Goal: Information Seeking & Learning: Learn about a topic

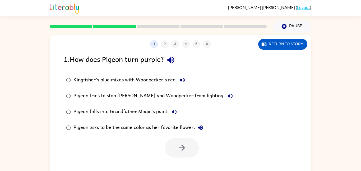
scroll to position [14, 0]
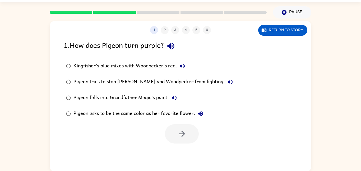
click at [109, 82] on div "Pigeon tries to stop [PERSON_NAME] and Woodpecker from fighting." at bounding box center [154, 82] width 162 height 11
click at [137, 98] on div "Pigeon falls into Grandfather Magic's paint." at bounding box center [126, 97] width 106 height 11
click at [182, 136] on icon "button" at bounding box center [182, 134] width 6 height 6
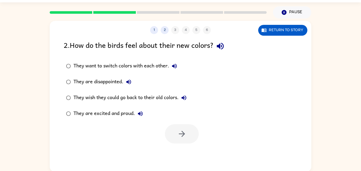
click at [98, 83] on div "They are disappointed." at bounding box center [103, 82] width 61 height 11
click at [192, 132] on button "button" at bounding box center [182, 133] width 34 height 19
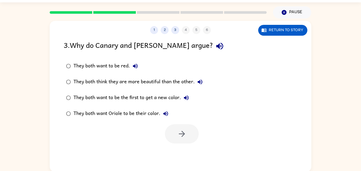
click at [121, 64] on div "They both want to be red." at bounding box center [106, 66] width 67 height 11
click at [185, 137] on icon "button" at bounding box center [181, 133] width 9 height 9
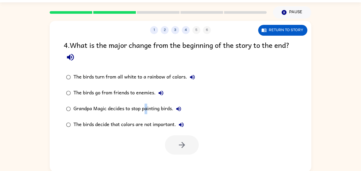
click at [146, 112] on div "Grandpa Magic decides to stop painting birds." at bounding box center [128, 109] width 110 height 11
click at [191, 142] on button "button" at bounding box center [182, 144] width 34 height 19
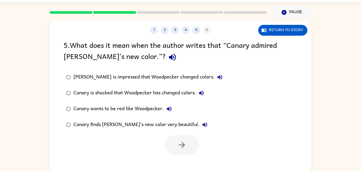
click at [138, 78] on div "[PERSON_NAME] is impressed that Woodpecker changed colors." at bounding box center [149, 77] width 152 height 11
click at [183, 145] on icon "button" at bounding box center [182, 145] width 6 height 6
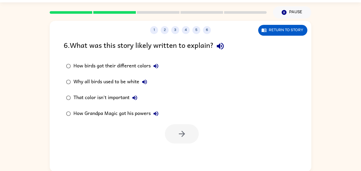
scroll to position [15, 0]
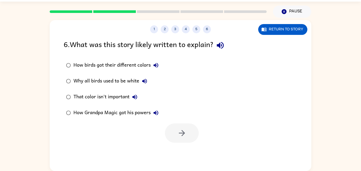
click at [118, 97] on div "That color isn't important" at bounding box center [106, 97] width 67 height 11
click at [184, 134] on icon "button" at bounding box center [182, 133] width 6 height 6
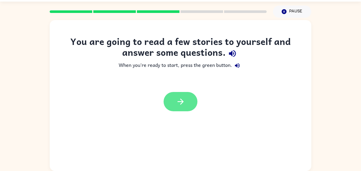
click at [178, 98] on icon "button" at bounding box center [180, 101] width 9 height 9
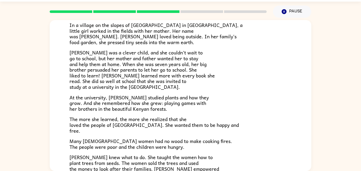
scroll to position [149, 0]
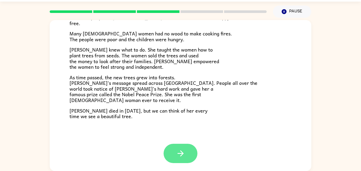
click at [178, 161] on button "button" at bounding box center [181, 153] width 34 height 19
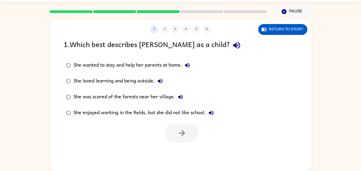
scroll to position [0, 0]
click at [116, 65] on div "She wanted to stay and help her parents at home." at bounding box center [132, 65] width 119 height 11
click at [184, 138] on button "button" at bounding box center [182, 132] width 34 height 19
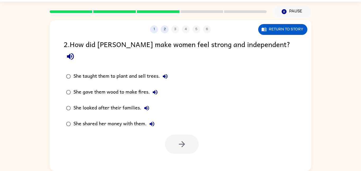
click at [125, 71] on div "She taught them to plant and sell trees." at bounding box center [121, 76] width 97 height 11
click at [179, 140] on icon "button" at bounding box center [181, 144] width 9 height 9
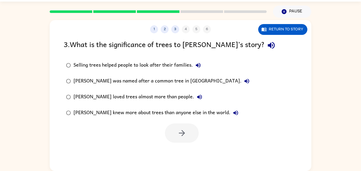
click at [136, 66] on div "Selling trees helped people to look after their families." at bounding box center [138, 65] width 130 height 11
click at [136, 67] on div "Selling trees helped people to look after their families." at bounding box center [138, 65] width 130 height 11
click at [164, 95] on div "[PERSON_NAME] loved trees almost more than people." at bounding box center [138, 97] width 131 height 11
click at [179, 140] on button "button" at bounding box center [182, 132] width 34 height 19
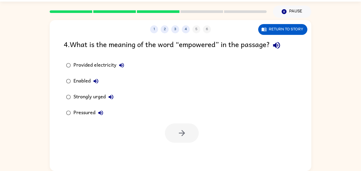
click at [97, 67] on div "Provided electricity" at bounding box center [99, 65] width 53 height 11
click at [85, 98] on div "Strongly urged" at bounding box center [94, 97] width 43 height 11
click at [178, 128] on button "button" at bounding box center [182, 132] width 34 height 19
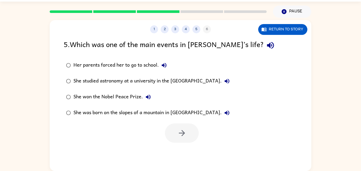
click at [130, 110] on div "She was born on the slopes of a mountain in [GEOGRAPHIC_DATA]." at bounding box center [152, 113] width 159 height 11
click at [173, 133] on button "button" at bounding box center [182, 132] width 34 height 19
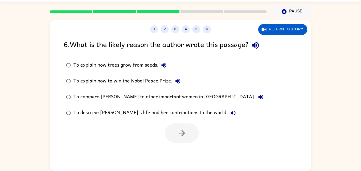
click at [122, 101] on div "To compare [PERSON_NAME] to other important women in [GEOGRAPHIC_DATA]." at bounding box center [169, 97] width 193 height 11
click at [184, 138] on button "button" at bounding box center [182, 132] width 34 height 19
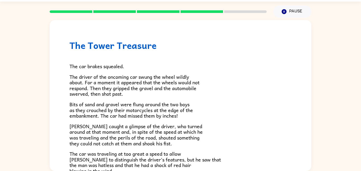
scroll to position [147, 0]
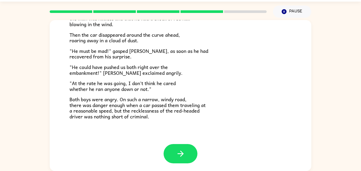
click at [165, 159] on div at bounding box center [181, 153] width 34 height 19
click at [172, 159] on button "button" at bounding box center [181, 153] width 34 height 19
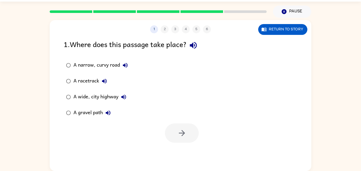
scroll to position [0, 0]
click at [270, 32] on button "Return to story" at bounding box center [282, 29] width 49 height 11
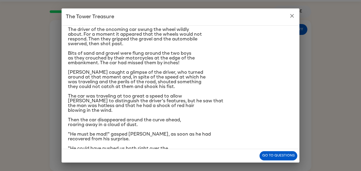
scroll to position [25, 0]
click at [272, 156] on button "Go to questions" at bounding box center [279, 155] width 38 height 9
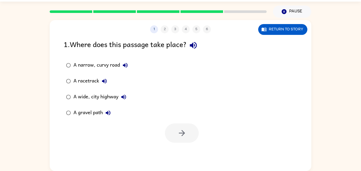
click at [87, 67] on div "A narrow, curvy road" at bounding box center [101, 65] width 57 height 11
click at [180, 135] on icon "button" at bounding box center [181, 132] width 9 height 9
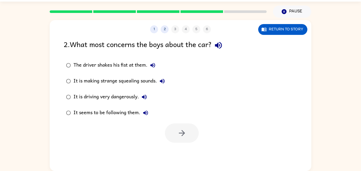
click at [202, 105] on div "The driver shakes his fist at them. It is making strange squealing sounds. It i…" at bounding box center [188, 88] width 248 height 63
click at [135, 105] on label "It seems to be following them." at bounding box center [115, 113] width 109 height 16
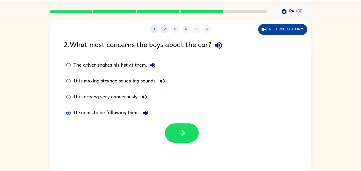
click at [268, 33] on button "Return to story" at bounding box center [282, 29] width 49 height 11
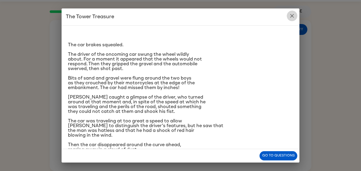
click at [291, 13] on icon "close" at bounding box center [292, 16] width 6 height 6
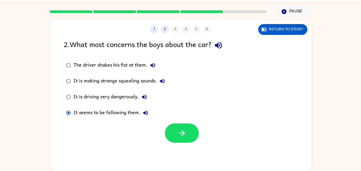
click at [110, 82] on div "It is making strange squealing sounds." at bounding box center [120, 81] width 94 height 11
click at [132, 99] on div "It is driving very dangerously." at bounding box center [111, 97] width 76 height 11
click at [180, 137] on icon "button" at bounding box center [181, 132] width 9 height 9
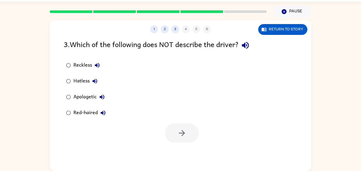
click at [93, 113] on div "Red-haired" at bounding box center [90, 113] width 35 height 11
click at [85, 79] on div "Hatless" at bounding box center [86, 81] width 27 height 11
click at [174, 132] on button "button" at bounding box center [182, 132] width 34 height 19
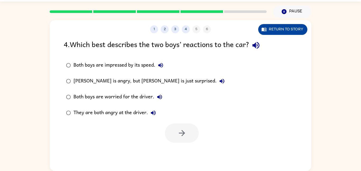
click at [266, 33] on button "Return to story" at bounding box center [282, 29] width 49 height 11
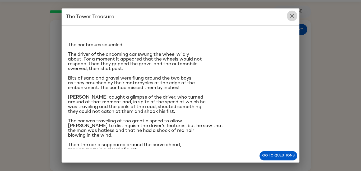
click at [292, 20] on button "close" at bounding box center [292, 16] width 11 height 11
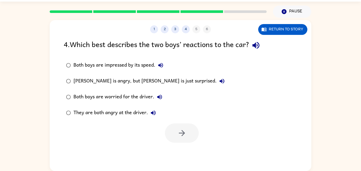
click at [124, 97] on div "Both boys are worried for the driver." at bounding box center [118, 97] width 91 height 11
click at [127, 110] on div "They are both angry at the driver." at bounding box center [115, 113] width 85 height 11
click at [191, 129] on button "button" at bounding box center [182, 132] width 34 height 19
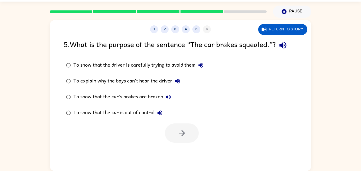
click at [106, 115] on div "To show that the car is out of control" at bounding box center [119, 113] width 92 height 11
click at [193, 132] on button "button" at bounding box center [182, 132] width 34 height 19
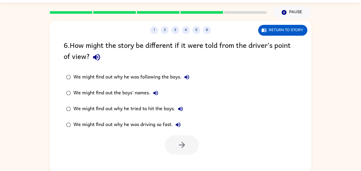
scroll to position [15, 0]
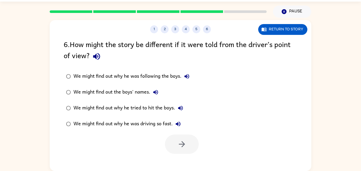
click at [124, 126] on div "We might find out why he was driving so fast." at bounding box center [128, 124] width 110 height 11
click at [175, 140] on button "button" at bounding box center [182, 144] width 34 height 19
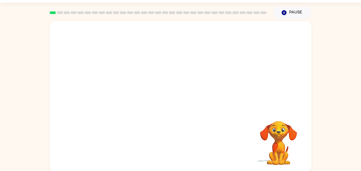
scroll to position [15, 0]
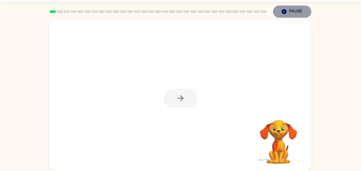
click at [277, 11] on button "Pause Pause" at bounding box center [292, 12] width 38 height 12
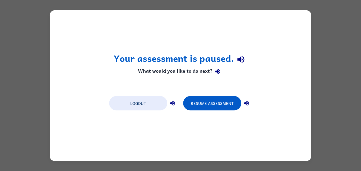
scroll to position [0, 0]
click at [215, 106] on button "Resume Assessment" at bounding box center [212, 103] width 58 height 14
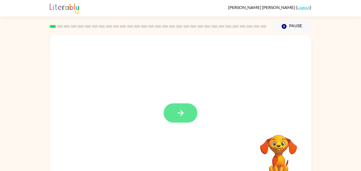
click at [191, 113] on button "button" at bounding box center [181, 112] width 34 height 19
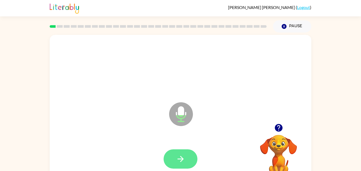
click at [182, 155] on icon "button" at bounding box center [180, 158] width 9 height 9
click at [182, 156] on icon "button" at bounding box center [180, 158] width 9 height 9
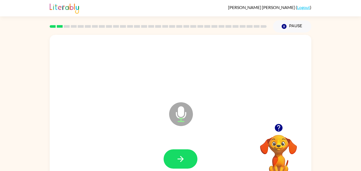
click at [182, 156] on icon "button" at bounding box center [180, 158] width 9 height 9
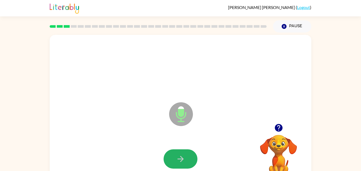
click at [182, 156] on icon "button" at bounding box center [180, 158] width 9 height 9
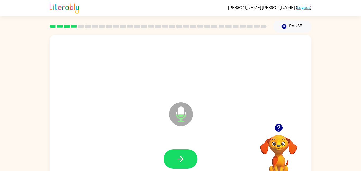
click at [182, 156] on icon "button" at bounding box center [180, 158] width 9 height 9
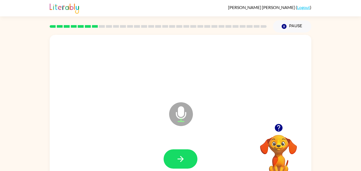
click at [182, 156] on icon "button" at bounding box center [180, 158] width 9 height 9
click at [182, 158] on icon "button" at bounding box center [180, 159] width 6 height 6
click at [187, 141] on div at bounding box center [180, 158] width 251 height 43
click at [184, 154] on icon "button" at bounding box center [180, 158] width 9 height 9
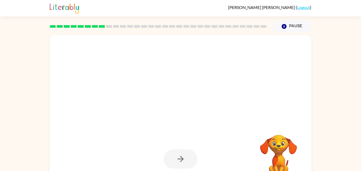
scroll to position [15, 0]
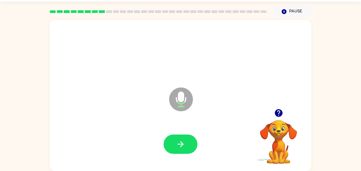
click at [184, 154] on div at bounding box center [180, 144] width 251 height 43
click at [184, 151] on button "button" at bounding box center [181, 144] width 34 height 19
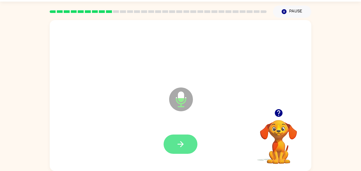
click at [184, 149] on button "button" at bounding box center [181, 144] width 34 height 19
click at [180, 144] on icon "button" at bounding box center [180, 144] width 6 height 6
click at [174, 144] on button "button" at bounding box center [181, 144] width 34 height 19
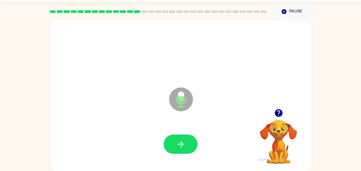
click at [174, 144] on button "button" at bounding box center [181, 144] width 34 height 19
click at [185, 131] on div at bounding box center [180, 144] width 251 height 43
click at [185, 132] on div at bounding box center [180, 144] width 251 height 43
click at [186, 143] on button "button" at bounding box center [181, 144] width 34 height 19
click at [186, 142] on button "button" at bounding box center [181, 144] width 34 height 19
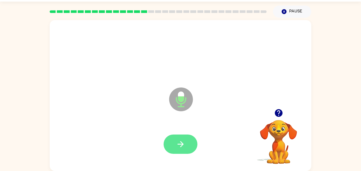
click at [184, 144] on icon "button" at bounding box center [180, 144] width 9 height 9
click at [185, 141] on button "button" at bounding box center [181, 144] width 34 height 19
click at [185, 142] on button "button" at bounding box center [181, 144] width 34 height 19
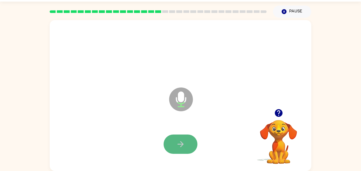
click at [180, 146] on icon "button" at bounding box center [180, 144] width 9 height 9
click at [190, 144] on button "button" at bounding box center [181, 144] width 34 height 19
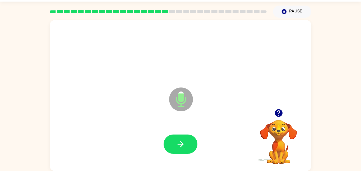
click at [179, 126] on icon "Microphone The Microphone is here when it is your turn to talk" at bounding box center [207, 106] width 79 height 40
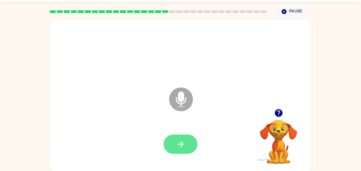
click at [179, 135] on button "button" at bounding box center [181, 144] width 34 height 19
click at [184, 143] on icon "button" at bounding box center [180, 144] width 9 height 9
click at [177, 142] on icon "button" at bounding box center [180, 144] width 9 height 9
click at [184, 144] on icon "button" at bounding box center [180, 144] width 9 height 9
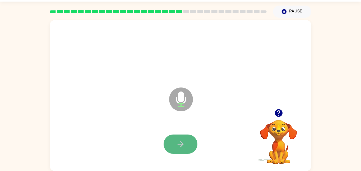
click at [179, 143] on icon "button" at bounding box center [180, 144] width 9 height 9
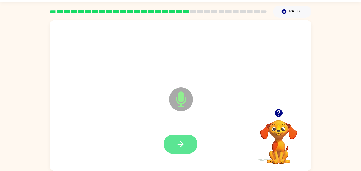
click at [179, 141] on icon "button" at bounding box center [180, 144] width 9 height 9
click at [182, 142] on icon "button" at bounding box center [180, 144] width 6 height 6
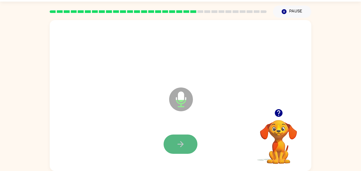
click at [182, 143] on icon "button" at bounding box center [180, 144] width 6 height 6
click at [182, 145] on icon "button" at bounding box center [180, 144] width 6 height 6
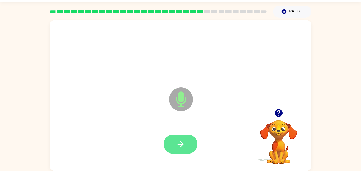
click at [182, 144] on icon "button" at bounding box center [180, 144] width 6 height 6
click at [186, 144] on button "button" at bounding box center [181, 144] width 34 height 19
click at [184, 143] on icon "button" at bounding box center [180, 144] width 9 height 9
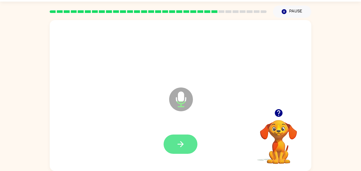
click at [183, 143] on icon "button" at bounding box center [180, 144] width 6 height 6
click at [187, 140] on button "button" at bounding box center [181, 144] width 34 height 19
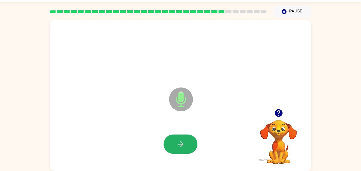
click at [187, 140] on button "button" at bounding box center [181, 144] width 34 height 19
click at [185, 145] on button "button" at bounding box center [181, 144] width 34 height 19
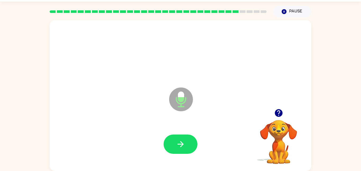
click at [179, 143] on icon "button" at bounding box center [180, 144] width 9 height 9
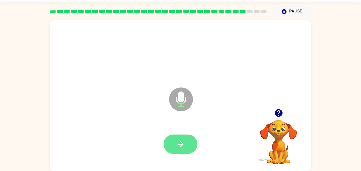
click at [178, 142] on icon "button" at bounding box center [180, 144] width 9 height 9
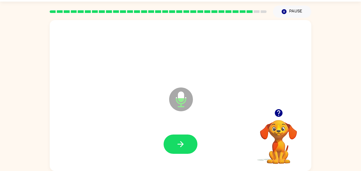
click at [178, 142] on icon "button" at bounding box center [180, 144] width 9 height 9
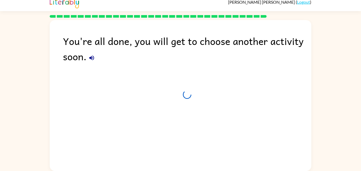
scroll to position [5, 0]
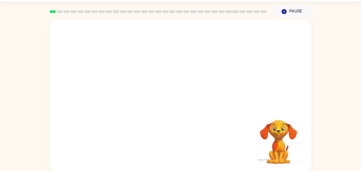
scroll to position [13, 0]
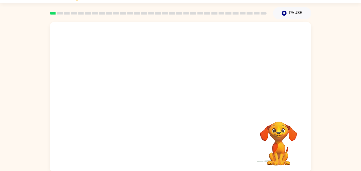
click at [122, 86] on video "Your browser must support playing .mp4 files to use Literably. Please try using…" at bounding box center [181, 66] width 262 height 89
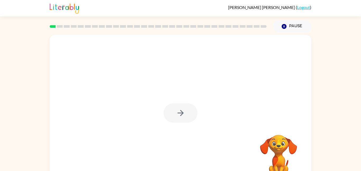
scroll to position [11, 0]
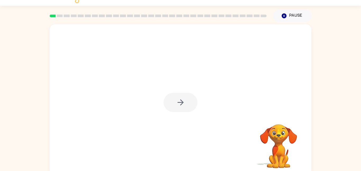
click at [177, 103] on div at bounding box center [181, 102] width 34 height 19
click at [177, 101] on icon "button" at bounding box center [180, 102] width 9 height 9
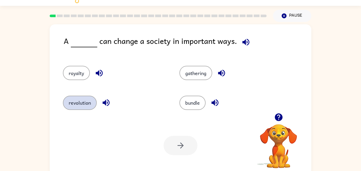
click at [79, 108] on button "revolution" at bounding box center [80, 103] width 34 height 14
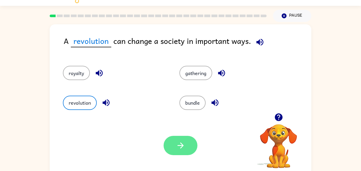
click at [164, 143] on button "button" at bounding box center [181, 145] width 34 height 19
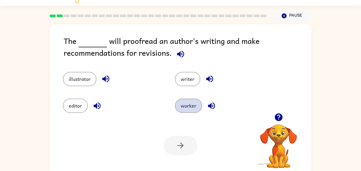
click at [184, 105] on button "worker" at bounding box center [188, 106] width 27 height 14
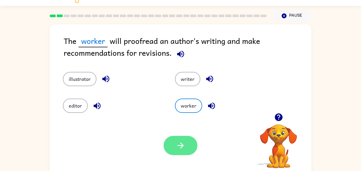
click at [177, 141] on icon "button" at bounding box center [180, 145] width 9 height 9
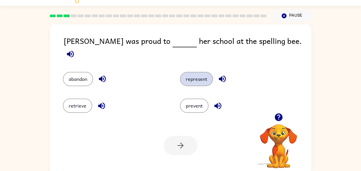
click at [196, 74] on button "represent" at bounding box center [196, 79] width 33 height 14
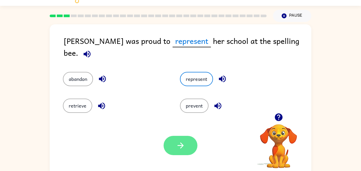
click at [191, 148] on button "button" at bounding box center [181, 145] width 34 height 19
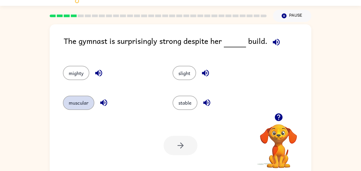
click at [90, 104] on button "muscular" at bounding box center [78, 103] width 31 height 14
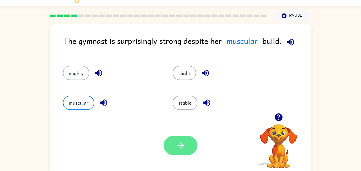
click at [184, 148] on icon "button" at bounding box center [180, 145] width 9 height 9
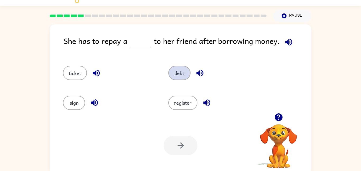
click at [178, 73] on button "debt" at bounding box center [179, 73] width 22 height 14
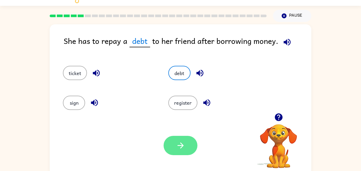
click at [183, 153] on button "button" at bounding box center [181, 145] width 34 height 19
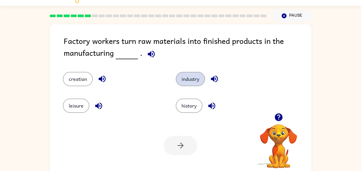
click at [181, 84] on button "industry" at bounding box center [190, 79] width 29 height 14
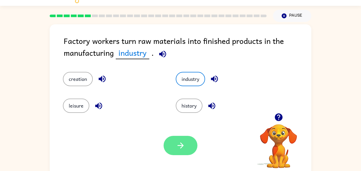
click at [175, 143] on button "button" at bounding box center [181, 145] width 34 height 19
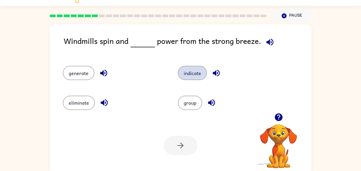
click at [201, 72] on button "indicate" at bounding box center [192, 73] width 29 height 14
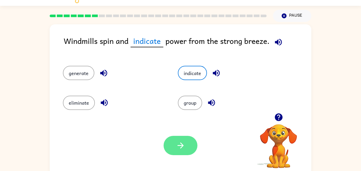
click at [177, 148] on icon "button" at bounding box center [180, 145] width 9 height 9
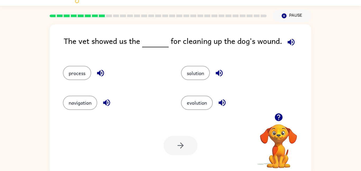
click at [79, 84] on div "process" at bounding box center [112, 71] width 118 height 30
click at [78, 80] on div "process" at bounding box center [116, 73] width 106 height 14
click at [81, 75] on button "process" at bounding box center [77, 73] width 28 height 14
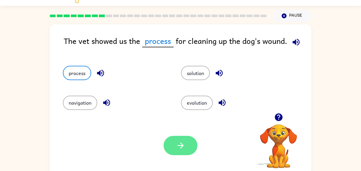
click at [175, 137] on button "button" at bounding box center [181, 145] width 34 height 19
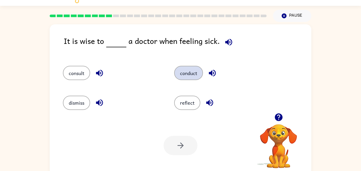
click at [189, 69] on button "conduct" at bounding box center [188, 73] width 29 height 14
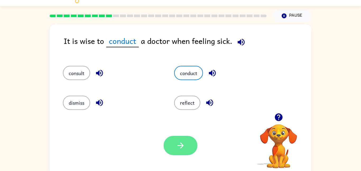
click at [181, 152] on button "button" at bounding box center [181, 145] width 34 height 19
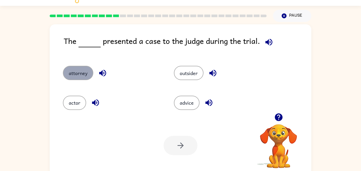
click at [80, 78] on button "attorney" at bounding box center [78, 73] width 30 height 14
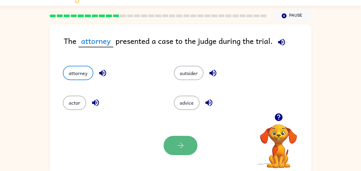
click at [174, 137] on button "button" at bounding box center [181, 145] width 34 height 19
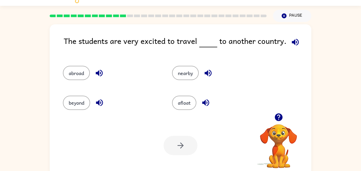
click at [185, 81] on div "nearby" at bounding box center [216, 71] width 109 height 30
click at [186, 77] on button "nearby" at bounding box center [185, 73] width 27 height 14
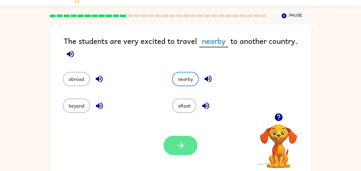
click at [180, 140] on button "button" at bounding box center [181, 145] width 34 height 19
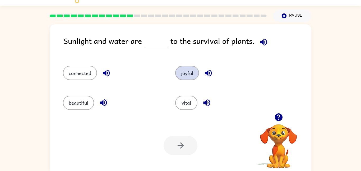
click at [188, 77] on button "joyful" at bounding box center [187, 73] width 24 height 14
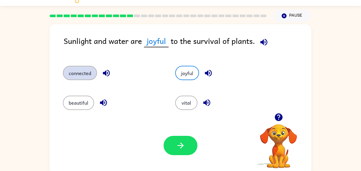
click at [73, 70] on button "connected" at bounding box center [80, 73] width 34 height 14
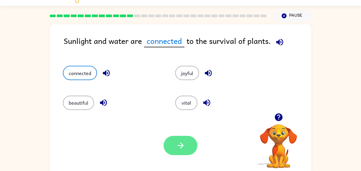
click at [172, 139] on button "button" at bounding box center [181, 145] width 34 height 19
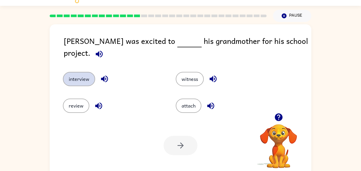
click at [84, 75] on button "interview" at bounding box center [79, 79] width 32 height 14
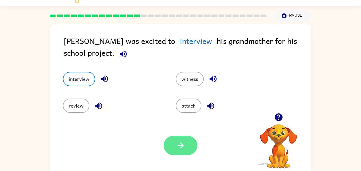
click at [178, 138] on button "button" at bounding box center [181, 145] width 34 height 19
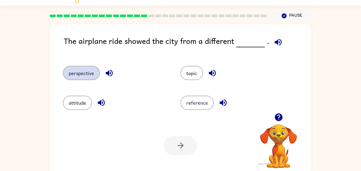
click at [81, 70] on button "perspective" at bounding box center [81, 73] width 37 height 14
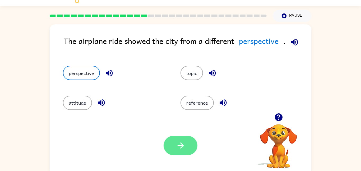
click at [177, 142] on icon "button" at bounding box center [180, 145] width 9 height 9
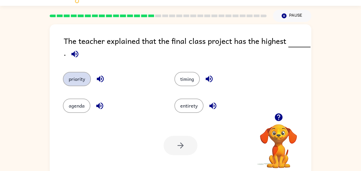
click at [72, 82] on button "priority" at bounding box center [77, 79] width 28 height 14
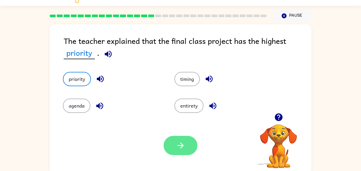
click at [183, 142] on icon "button" at bounding box center [180, 145] width 9 height 9
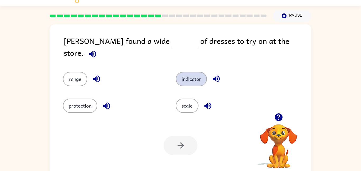
click at [197, 72] on button "indicator" at bounding box center [191, 79] width 31 height 14
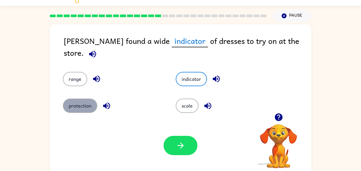
click at [87, 99] on button "protection" at bounding box center [80, 106] width 34 height 14
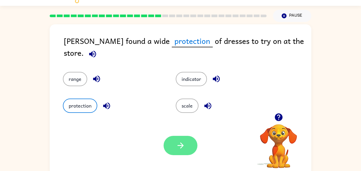
click at [189, 149] on button "button" at bounding box center [181, 145] width 34 height 19
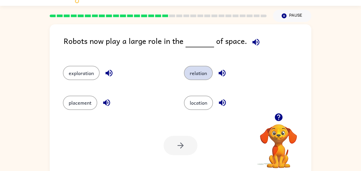
click at [197, 77] on button "relation" at bounding box center [198, 73] width 29 height 14
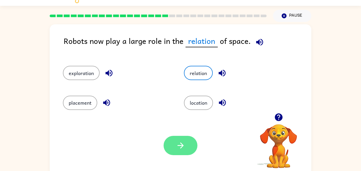
click at [187, 141] on button "button" at bounding box center [181, 145] width 34 height 19
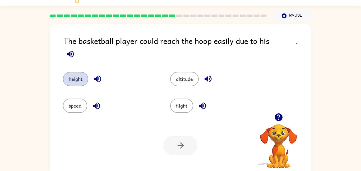
click at [74, 79] on button "height" at bounding box center [75, 79] width 25 height 14
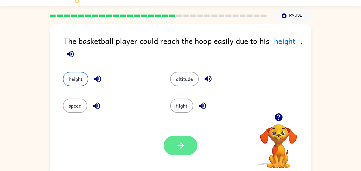
click at [171, 145] on button "button" at bounding box center [181, 145] width 34 height 19
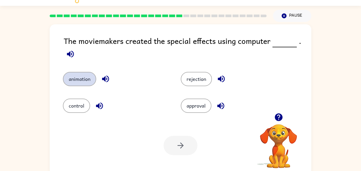
click at [84, 76] on button "animation" at bounding box center [79, 79] width 33 height 14
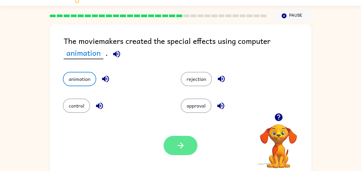
click at [180, 145] on icon "button" at bounding box center [180, 145] width 6 height 6
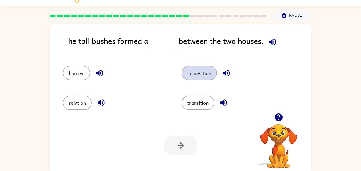
click at [199, 75] on button "connection" at bounding box center [199, 73] width 35 height 14
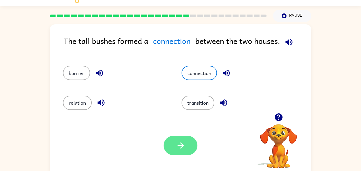
click at [183, 144] on icon "button" at bounding box center [180, 145] width 9 height 9
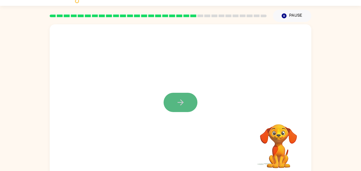
click at [174, 104] on button "button" at bounding box center [181, 102] width 34 height 19
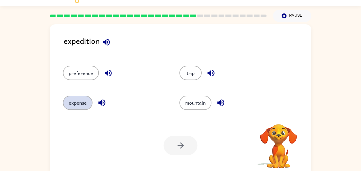
click at [84, 101] on button "expense" at bounding box center [78, 103] width 30 height 14
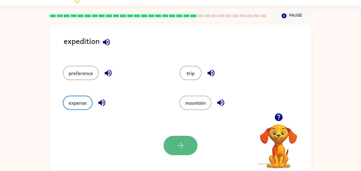
click at [194, 145] on button "button" at bounding box center [181, 145] width 34 height 19
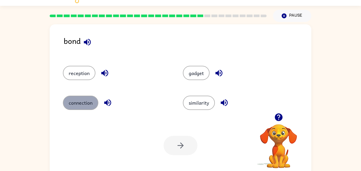
click at [76, 103] on button "connection" at bounding box center [80, 103] width 35 height 14
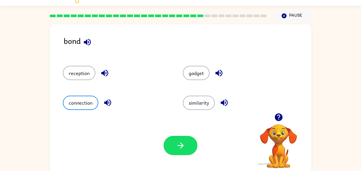
click at [196, 152] on div at bounding box center [181, 145] width 34 height 19
click at [193, 151] on button "button" at bounding box center [181, 145] width 34 height 19
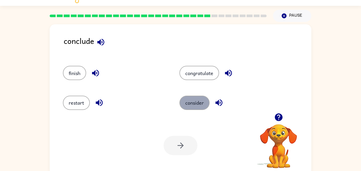
click at [191, 99] on button "consider" at bounding box center [194, 103] width 30 height 14
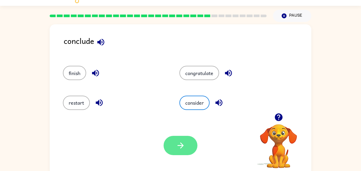
click at [186, 152] on button "button" at bounding box center [181, 145] width 34 height 19
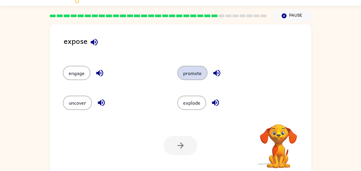
click at [182, 76] on button "promote" at bounding box center [192, 73] width 30 height 14
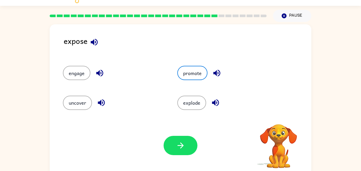
click at [219, 75] on icon "button" at bounding box center [216, 72] width 9 height 9
click at [216, 102] on icon "button" at bounding box center [215, 102] width 9 height 9
click at [96, 103] on button "button" at bounding box center [101, 102] width 13 height 13
click at [101, 71] on icon "button" at bounding box center [99, 72] width 9 height 9
click at [94, 43] on icon "button" at bounding box center [94, 42] width 9 height 9
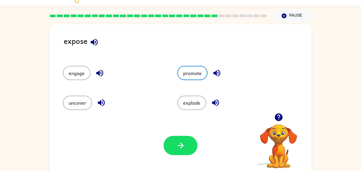
click at [94, 43] on icon "button" at bounding box center [94, 42] width 9 height 9
click at [102, 72] on icon "button" at bounding box center [99, 73] width 7 height 7
click at [100, 101] on icon "button" at bounding box center [101, 102] width 7 height 7
click at [212, 106] on icon "button" at bounding box center [215, 102] width 9 height 9
click at [217, 75] on icon "button" at bounding box center [216, 72] width 9 height 9
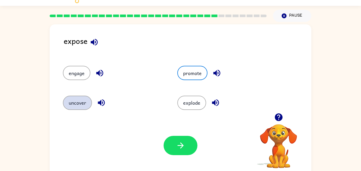
click at [88, 103] on button "uncover" at bounding box center [77, 103] width 29 height 14
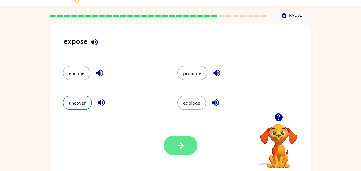
click at [178, 145] on icon "button" at bounding box center [180, 145] width 6 height 6
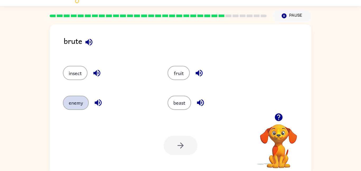
click at [80, 101] on button "enemy" at bounding box center [76, 103] width 26 height 14
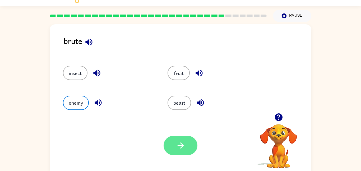
click at [183, 152] on button "button" at bounding box center [181, 145] width 34 height 19
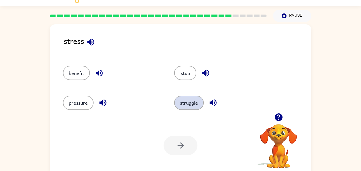
click at [189, 108] on button "struggle" at bounding box center [189, 103] width 30 height 14
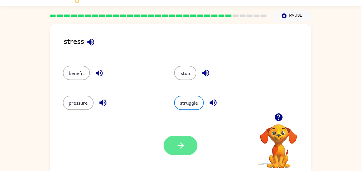
click at [179, 149] on icon "button" at bounding box center [180, 145] width 9 height 9
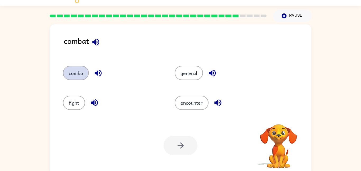
click at [81, 71] on button "combo" at bounding box center [76, 73] width 26 height 14
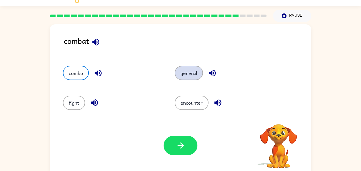
click at [186, 68] on button "general" at bounding box center [189, 73] width 28 height 14
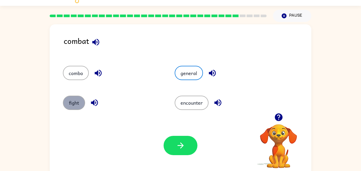
click at [76, 102] on button "fight" at bounding box center [74, 103] width 22 height 14
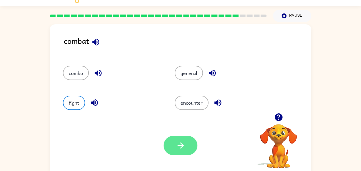
click at [194, 140] on button "button" at bounding box center [181, 145] width 34 height 19
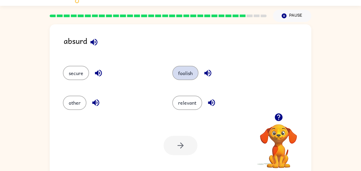
click at [184, 77] on button "foolish" at bounding box center [185, 73] width 26 height 14
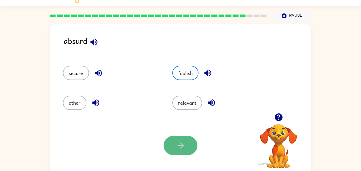
click at [183, 140] on button "button" at bounding box center [181, 145] width 34 height 19
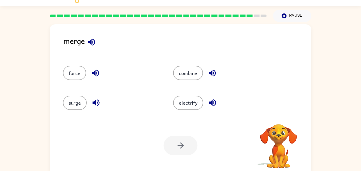
click at [90, 43] on icon "button" at bounding box center [91, 42] width 7 height 7
click at [93, 75] on icon "button" at bounding box center [95, 72] width 9 height 9
click at [94, 108] on button "button" at bounding box center [95, 102] width 13 height 13
click at [73, 74] on button "force" at bounding box center [74, 73] width 23 height 14
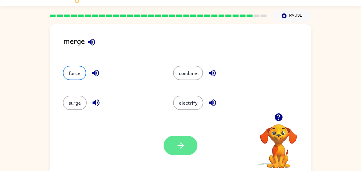
click at [187, 147] on button "button" at bounding box center [181, 145] width 34 height 19
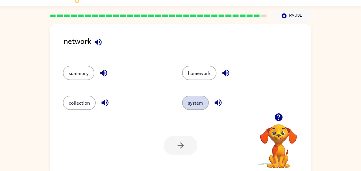
click at [194, 101] on button "system" at bounding box center [195, 103] width 27 height 14
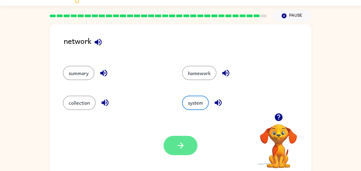
click at [183, 140] on button "button" at bounding box center [181, 145] width 34 height 19
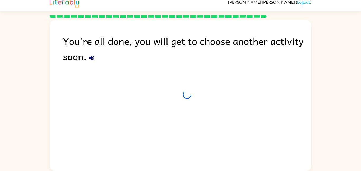
scroll to position [5, 0]
